Goal: Find specific page/section

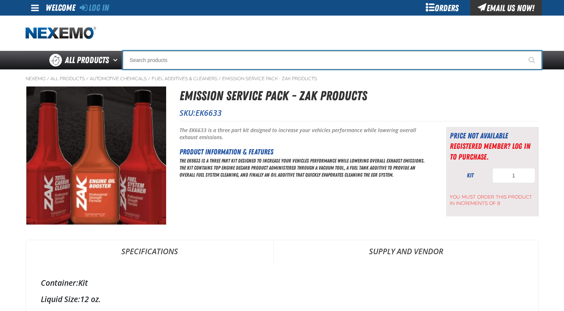
click at [173, 56] on input "Search" at bounding box center [332, 60] width 419 height 19
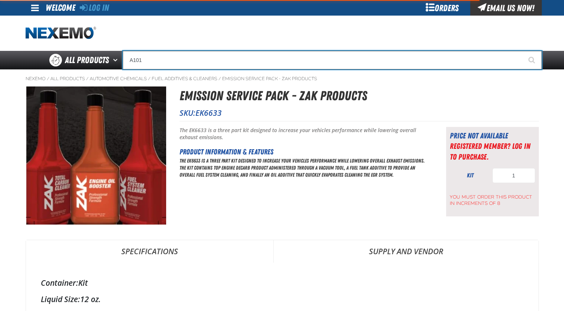
type input "A101"
click at [523, 51] on button "Start Searching" at bounding box center [532, 60] width 19 height 19
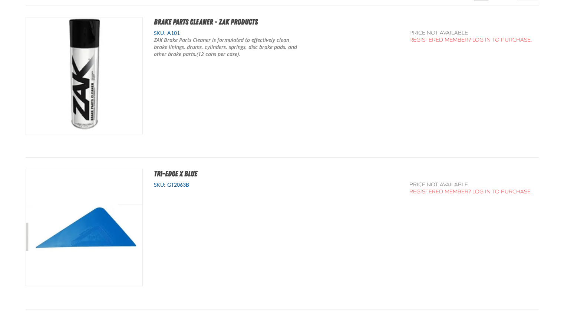
scroll to position [50, 0]
